Goal: Navigation & Orientation: Go to known website

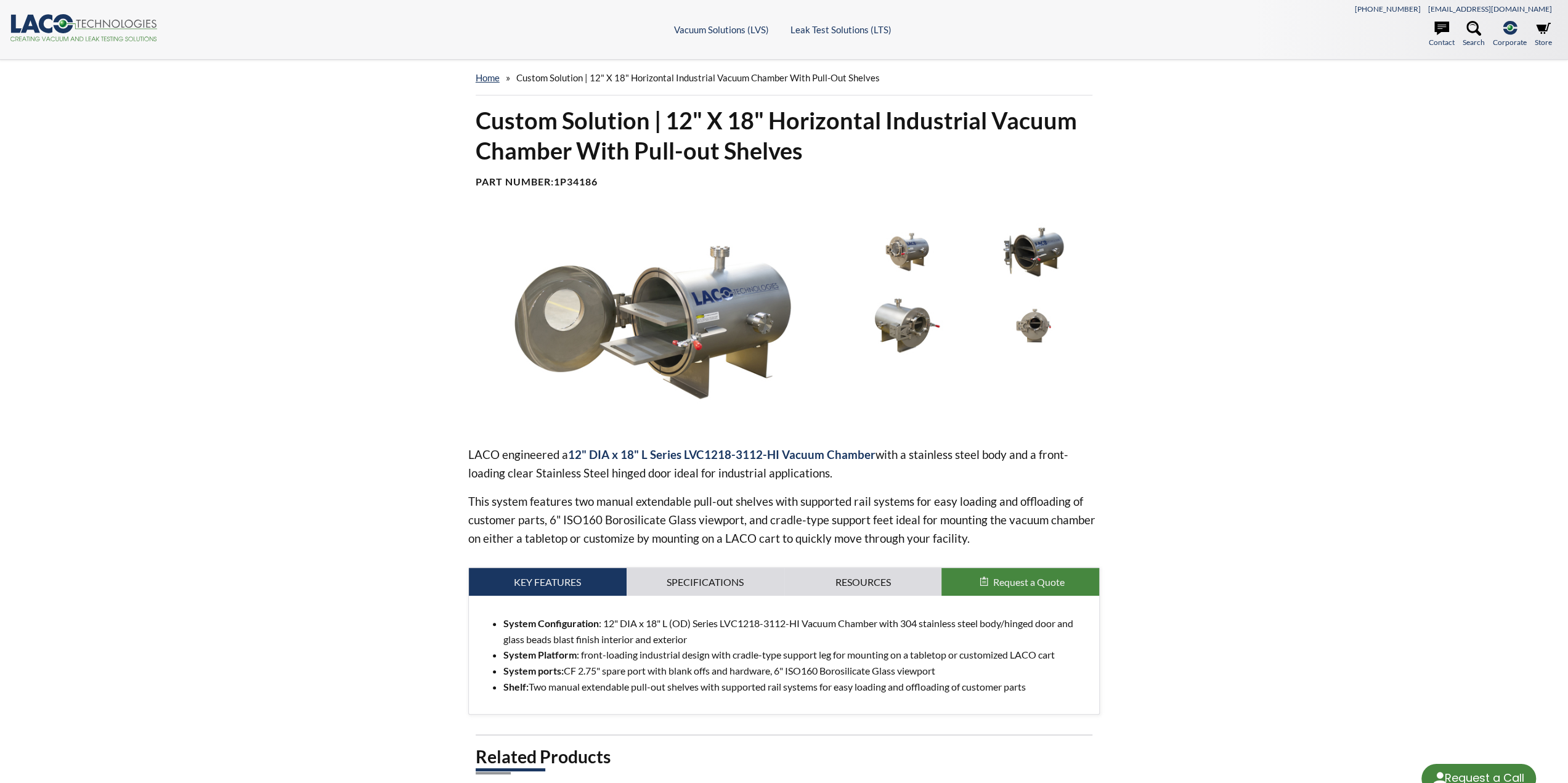
select select "Language Translate Widget"
click at [492, 79] on link "home" at bounding box center [487, 77] width 24 height 11
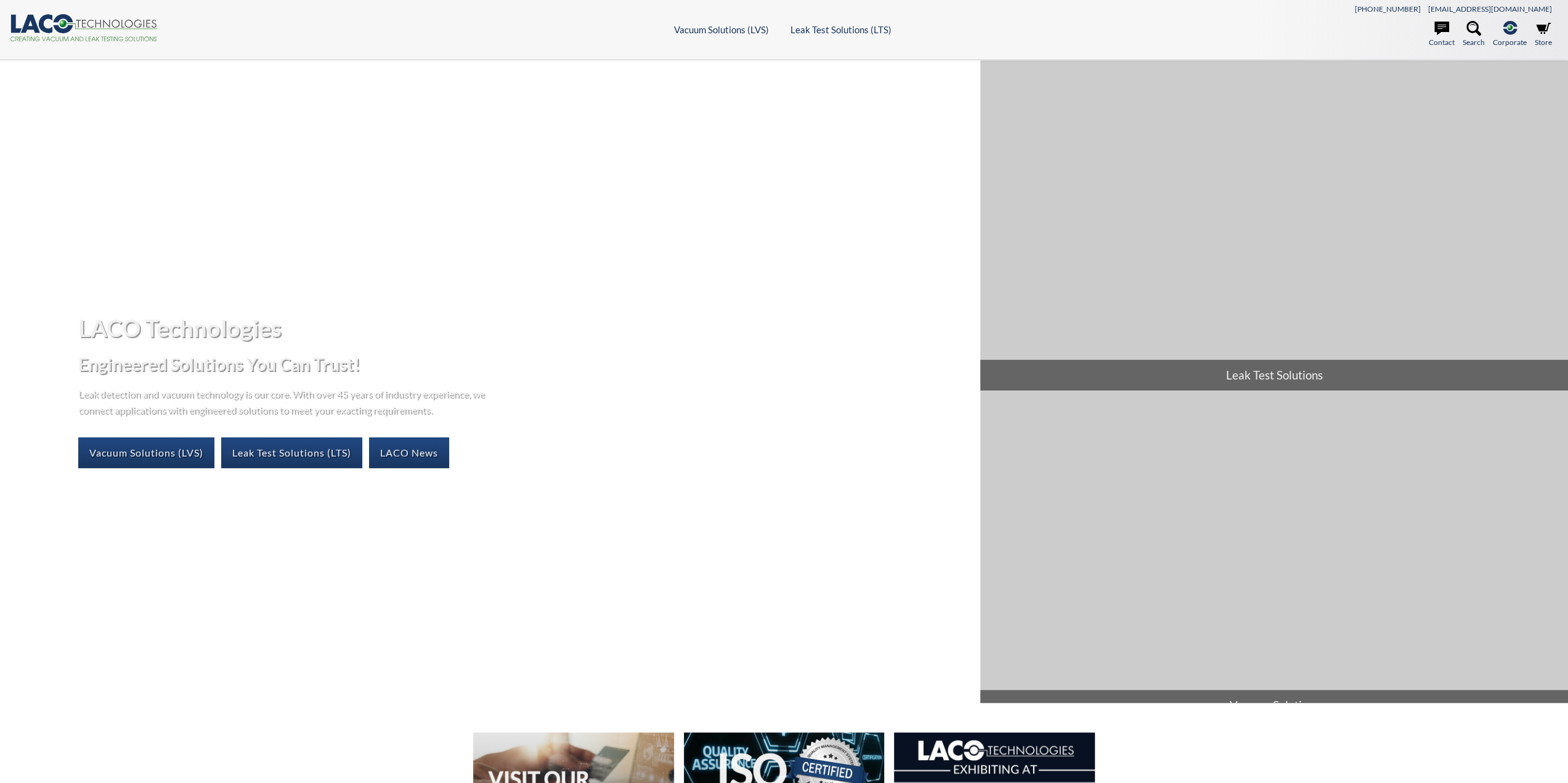
select select "Language Translate Widget"
click at [171, 458] on link "Vacuum Solutions (LVS)" at bounding box center [146, 453] width 136 height 31
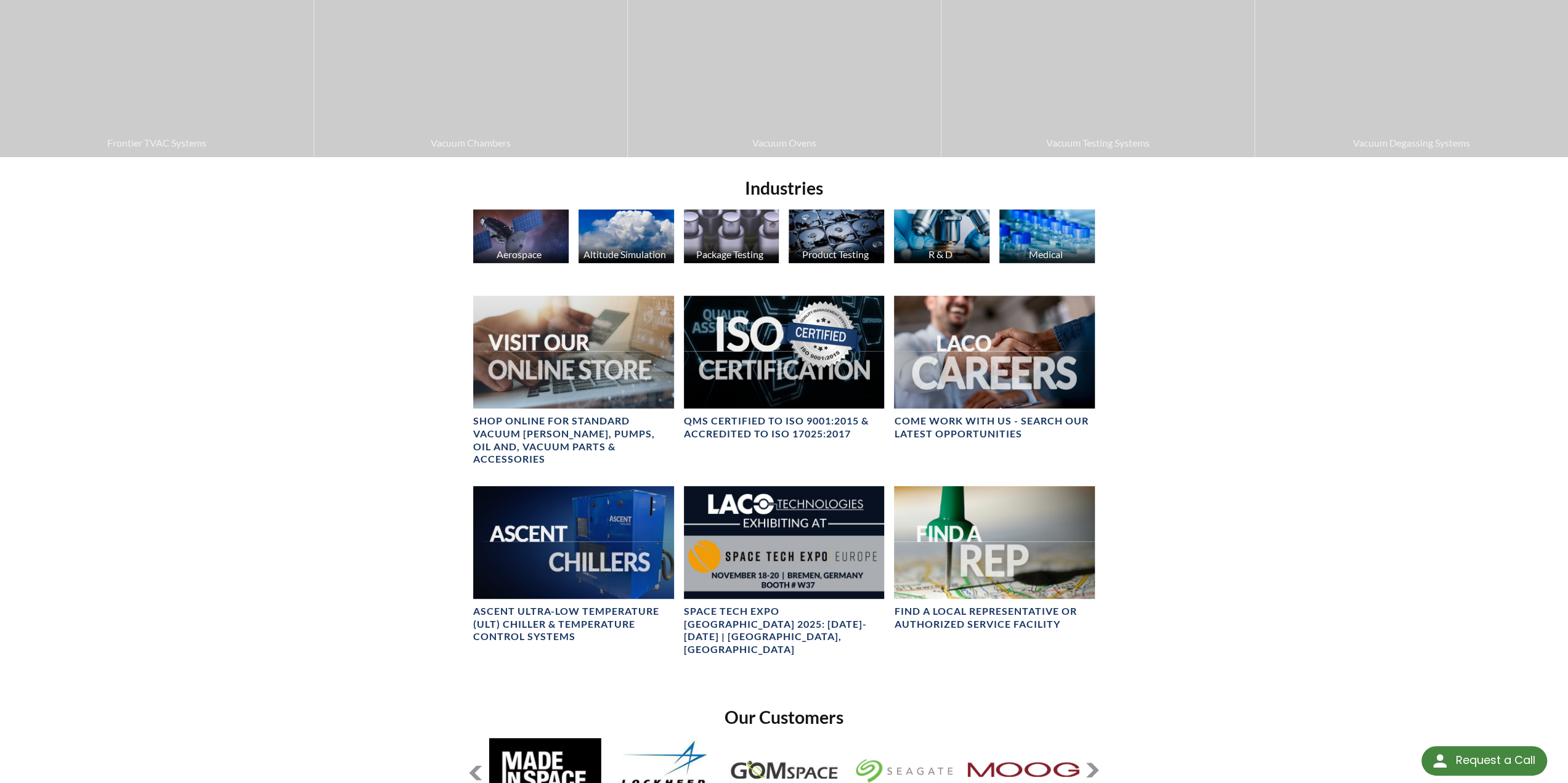
scroll to position [800, 0]
